Goal: Task Accomplishment & Management: Use online tool/utility

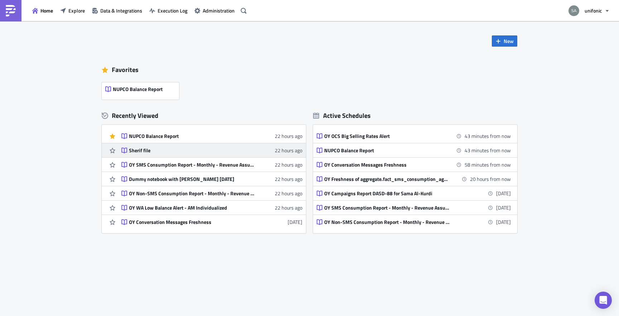
click at [144, 150] on div "Sherif file" at bounding box center [191, 150] width 125 height 6
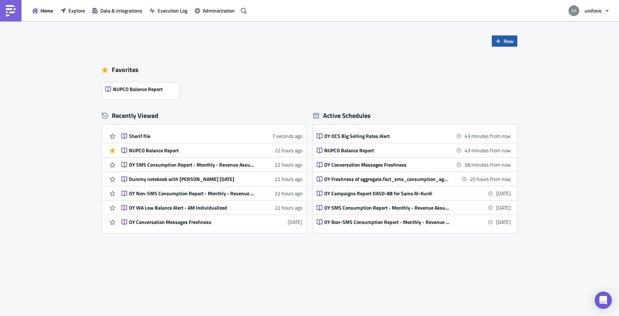
click at [509, 42] on span "New" at bounding box center [508, 41] width 10 height 8
click at [528, 69] on div "Notebook" at bounding box center [528, 70] width 48 height 7
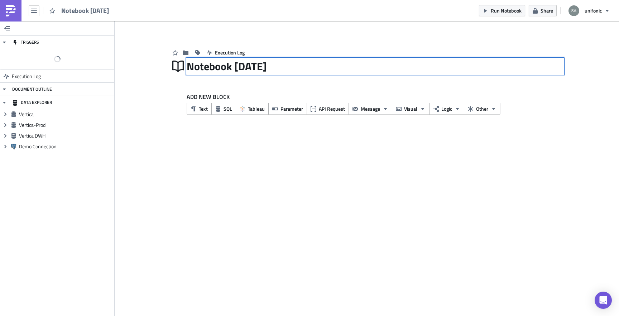
click at [252, 65] on div "Notebook 2025-09-12 Notebook 2025-09-12" at bounding box center [375, 66] width 377 height 16
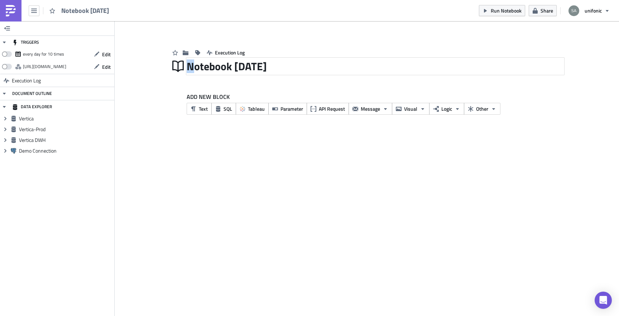
drag, startPoint x: 304, startPoint y: 70, endPoint x: 190, endPoint y: 70, distance: 113.5
click at [190, 70] on div "Notebook 2025-09-12" at bounding box center [375, 66] width 377 height 16
click at [212, 66] on div "Notebook 2025-09-12" at bounding box center [375, 66] width 377 height 16
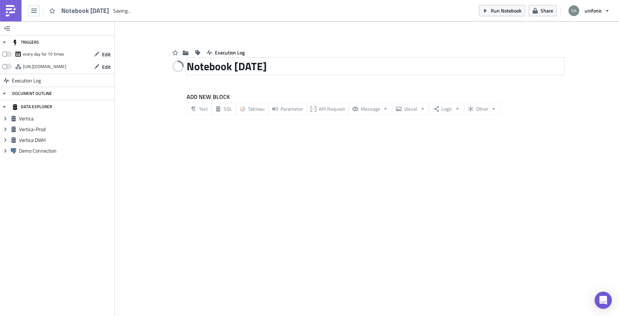
drag, startPoint x: 299, startPoint y: 67, endPoint x: 290, endPoint y: 69, distance: 9.6
click at [290, 69] on div "Notebook 2025-09-12" at bounding box center [375, 66] width 377 height 16
click at [296, 69] on div "Notebook 2025-09-12" at bounding box center [375, 66] width 377 height 16
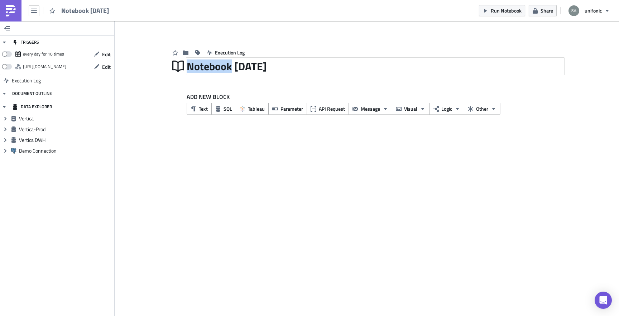
drag, startPoint x: 296, startPoint y: 69, endPoint x: 201, endPoint y: 69, distance: 94.9
click at [201, 69] on div "Notebook 2025-09-12" at bounding box center [375, 66] width 377 height 16
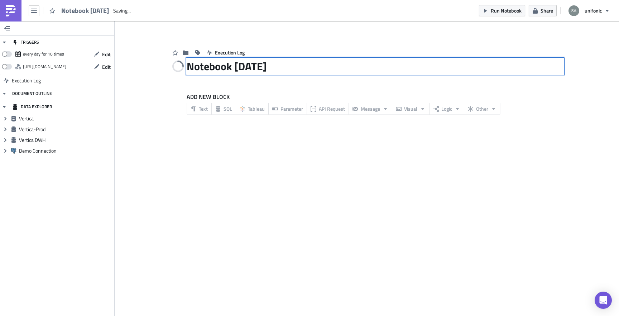
click at [203, 70] on div "Notebook 2025-09-12 Notebook 2025-09-12" at bounding box center [375, 66] width 377 height 16
click at [203, 70] on input "Notebook 2025-09-12" at bounding box center [240, 66] width 107 height 14
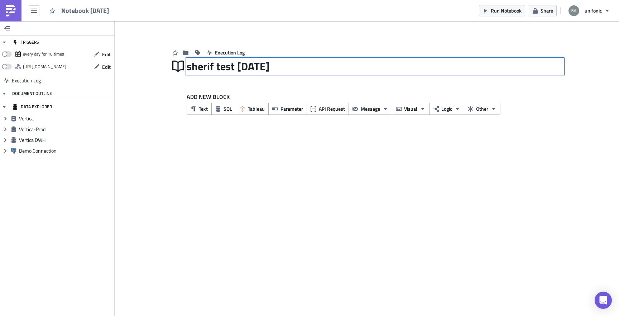
drag, startPoint x: 237, startPoint y: 66, endPoint x: 335, endPoint y: 66, distance: 98.1
click at [335, 66] on div "sherif test 2025-09-12 sherif test 2025-09-12" at bounding box center [375, 66] width 377 height 16
type input "sherif test"
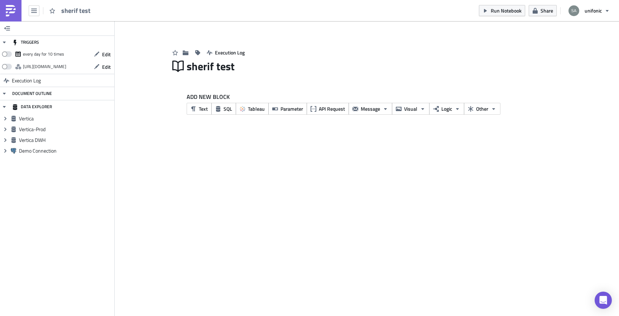
click at [274, 165] on div "TRIGGERS every day for 10 times Edit https://pushmetrics.io/api/v1/report/1WLem…" at bounding box center [309, 168] width 619 height 295
click at [357, 114] on button "Message" at bounding box center [370, 109] width 44 height 12
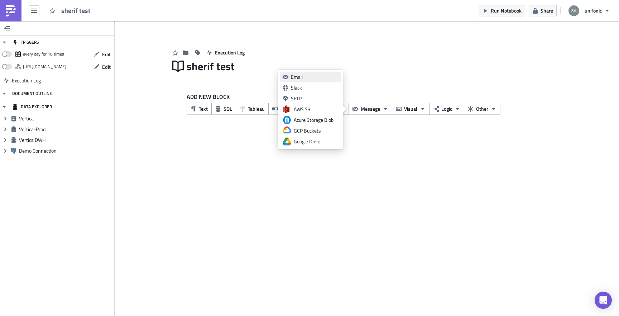
click at [319, 78] on div "Email" at bounding box center [315, 76] width 48 height 7
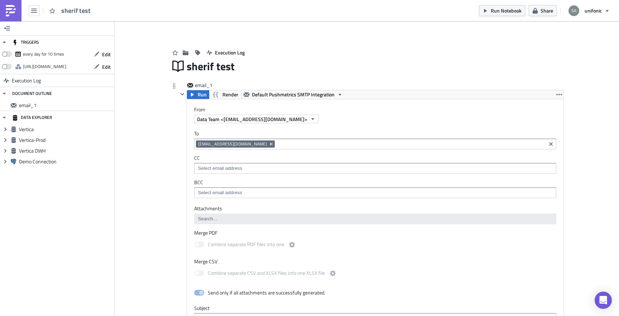
click at [276, 142] on input at bounding box center [409, 143] width 267 height 7
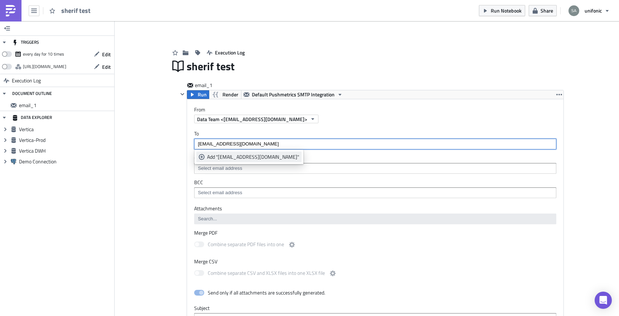
type input "sherifgamaluk@gmail.com"
click at [251, 156] on div "Add "sherifgamaluk@gmail.com"" at bounding box center [253, 156] width 92 height 7
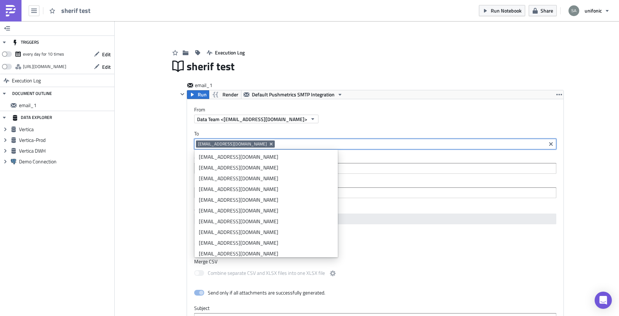
click at [154, 147] on div "Add Image Execution Log sherif test email_1 Run Render Default Pushmetrics SMTP…" at bounding box center [367, 267] width 504 height 492
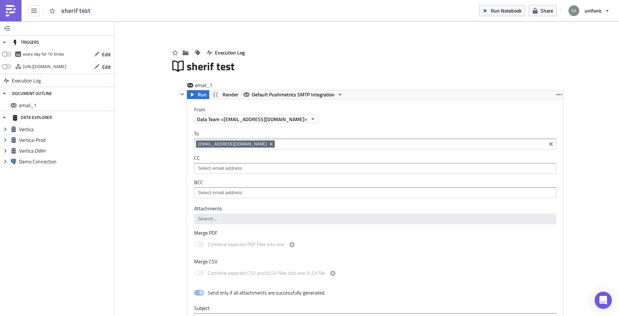
click at [161, 168] on div "Add Image Execution Log sherif test email_1 Run Render Default Pushmetrics SMTP…" at bounding box center [367, 267] width 504 height 492
click at [237, 172] on div at bounding box center [375, 169] width 358 height 9
click at [166, 176] on div "Execution Log sherif test email_1 Run Render Default Pushmetrics SMTP Integrati…" at bounding box center [367, 273] width 408 height 481
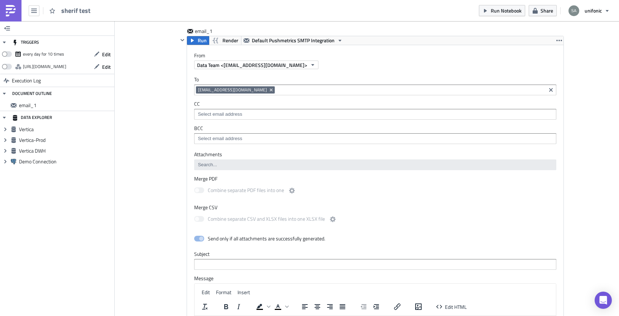
scroll to position [55, 0]
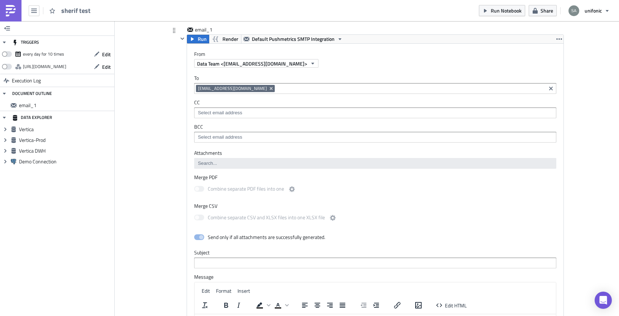
click at [224, 112] on input at bounding box center [375, 112] width 358 height 7
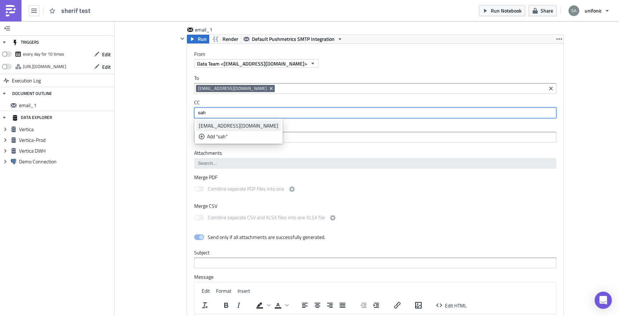
type input "sah"
click at [223, 125] on div "sahmed@unifonic.com" at bounding box center [238, 125] width 79 height 7
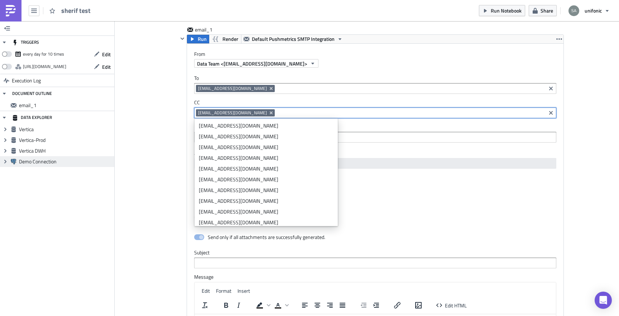
click at [111, 156] on div "Expand group Demo Connection" at bounding box center [57, 161] width 114 height 11
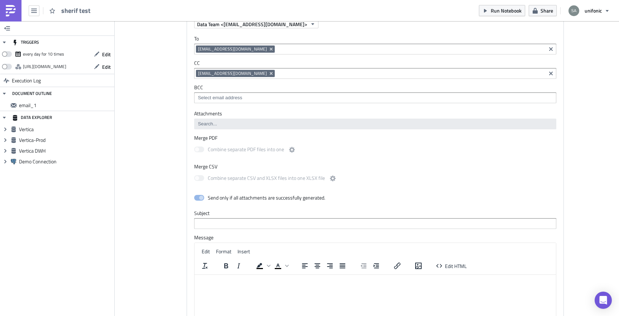
scroll to position [104, 0]
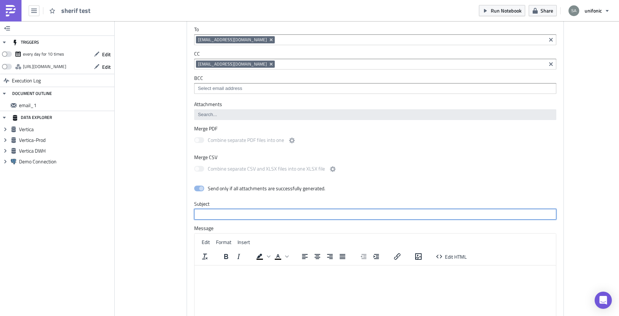
click at [226, 214] on input "text" at bounding box center [375, 214] width 362 height 11
drag, startPoint x: 239, startPoint y: 217, endPoint x: 179, endPoint y: 217, distance: 60.5
click at [179, 217] on div "Run Render Default Pushmetrics SMTP Integration From Data Team <do-not-reply@pu…" at bounding box center [371, 167] width 386 height 362
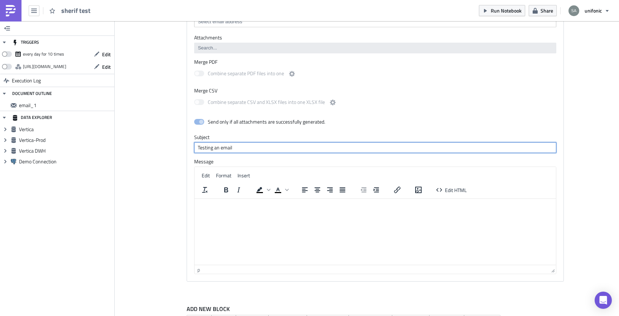
scroll to position [185, 0]
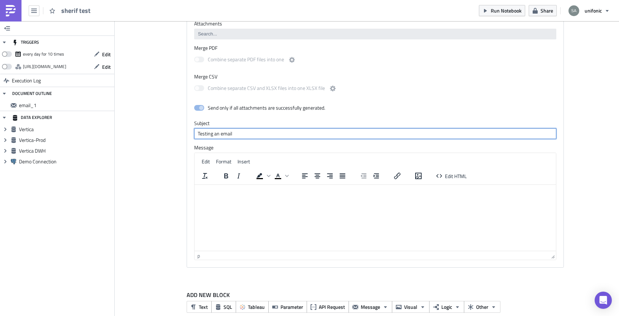
type input "Testing an email"
click at [236, 196] on html at bounding box center [374, 190] width 361 height 11
paste body "Rich Text Area. Press ALT-0 for help."
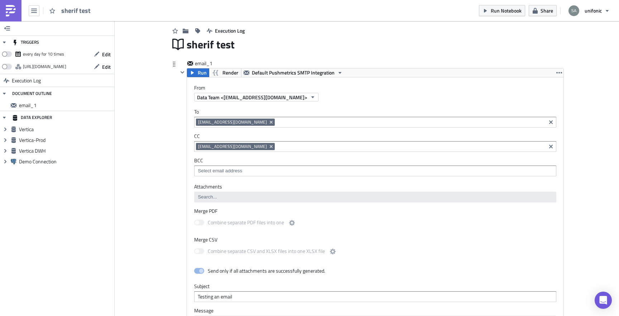
scroll to position [0, 0]
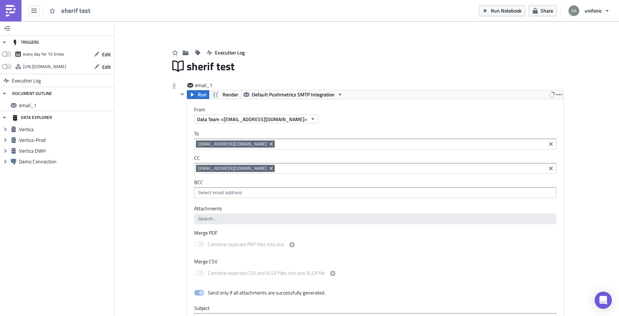
click at [181, 192] on div at bounding box center [182, 271] width 9 height 362
click at [195, 92] on icon "button" at bounding box center [192, 95] width 6 height 6
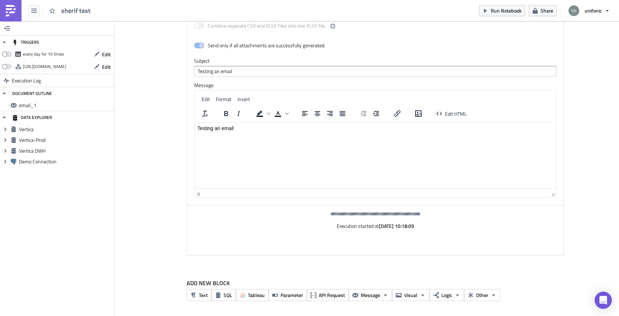
scroll to position [233, 0]
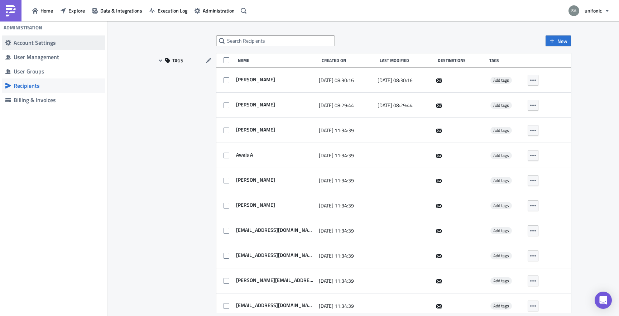
click at [39, 40] on div "Account Settings" at bounding box center [58, 42] width 88 height 7
